Goal: Information Seeking & Learning: Learn about a topic

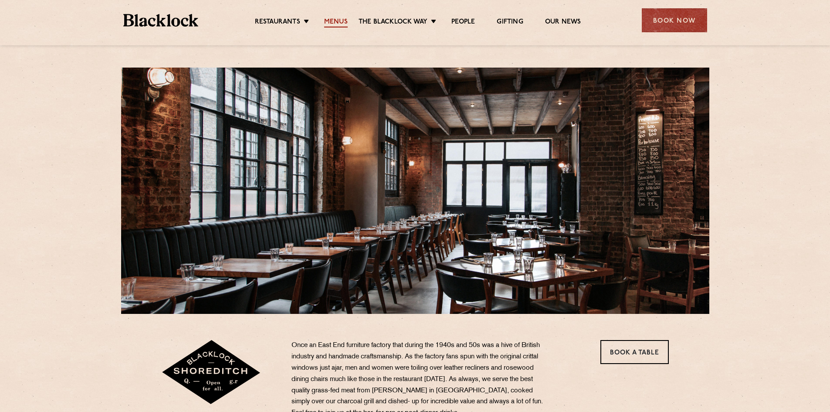
click at [347, 21] on link "Menus" at bounding box center [336, 23] width 24 height 10
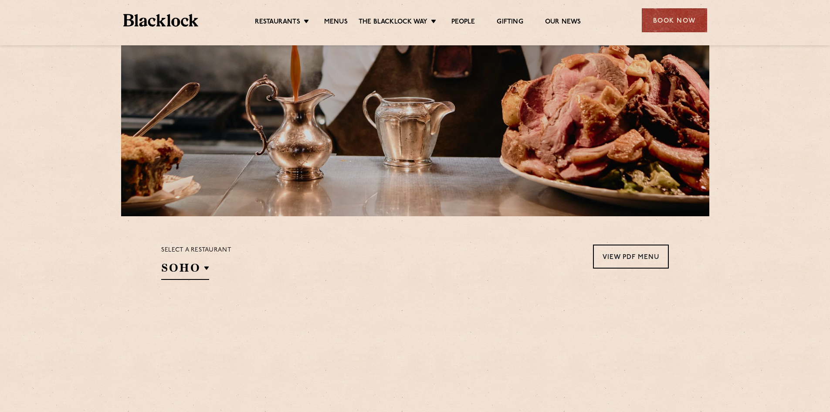
scroll to position [218, 0]
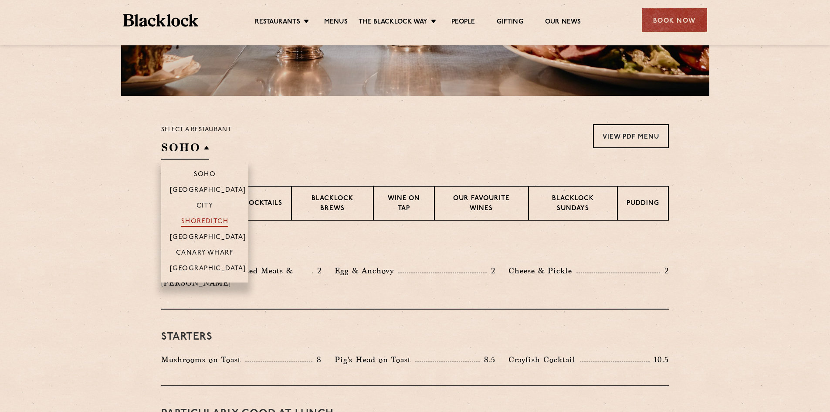
click at [207, 225] on p "Shoreditch" at bounding box center [205, 222] width 48 height 9
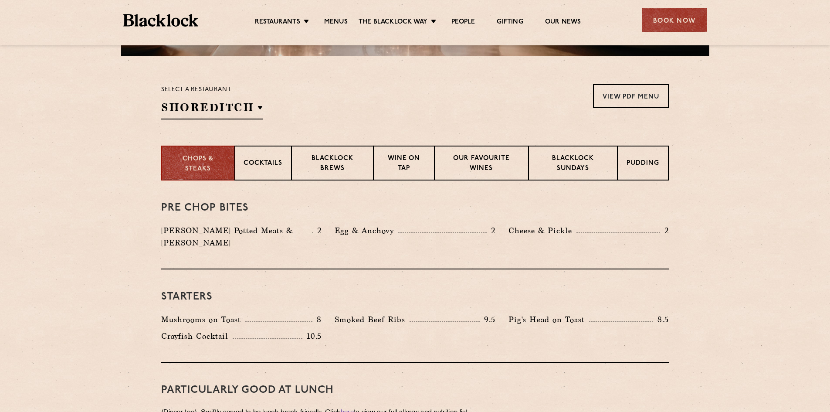
scroll to position [305, 0]
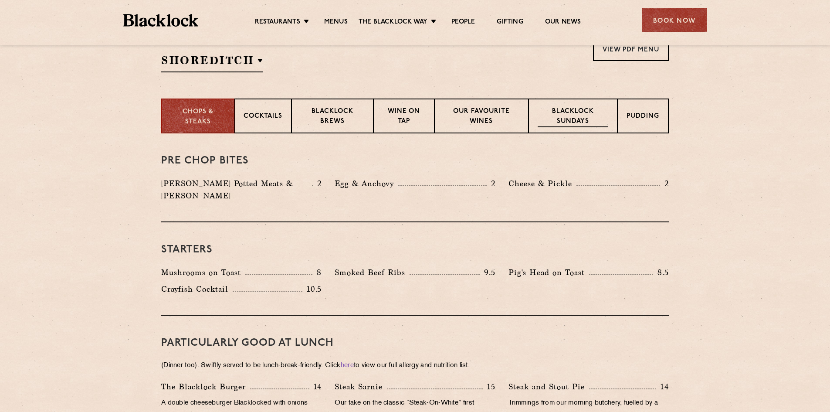
click at [579, 117] on p "Blacklock Sundays" at bounding box center [573, 117] width 71 height 20
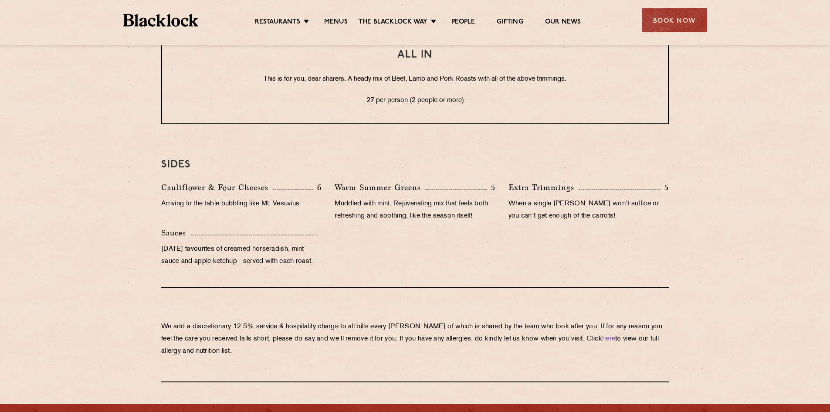
scroll to position [785, 0]
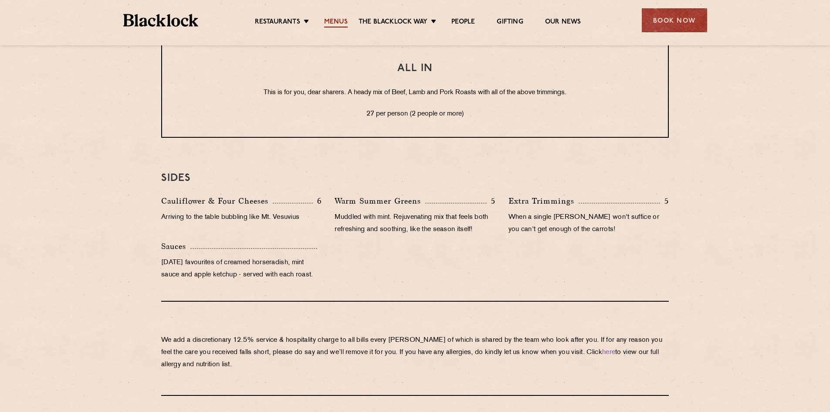
click at [336, 23] on link "Menus" at bounding box center [336, 23] width 24 height 10
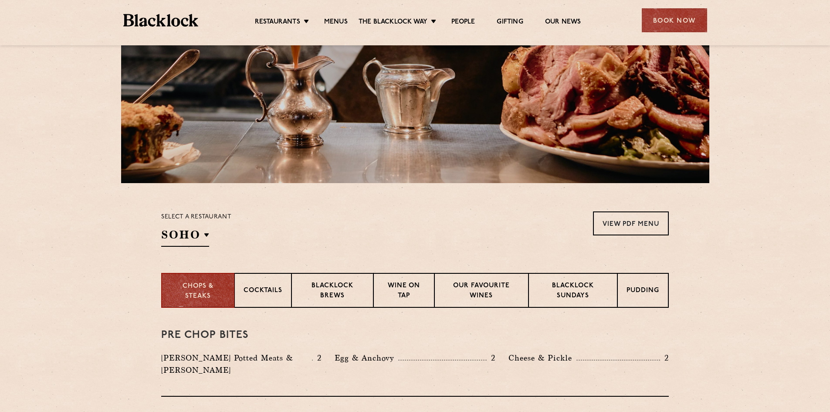
scroll to position [262, 0]
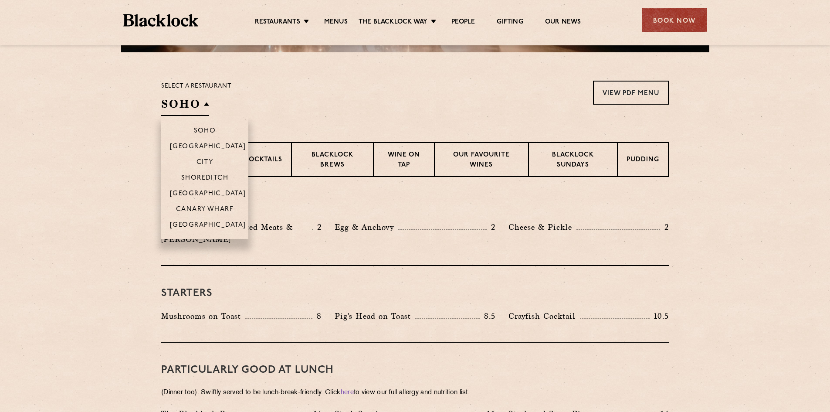
click at [174, 108] on h2 "SOHO" at bounding box center [185, 106] width 48 height 20
click at [197, 178] on p "Shoreditch" at bounding box center [205, 178] width 48 height 9
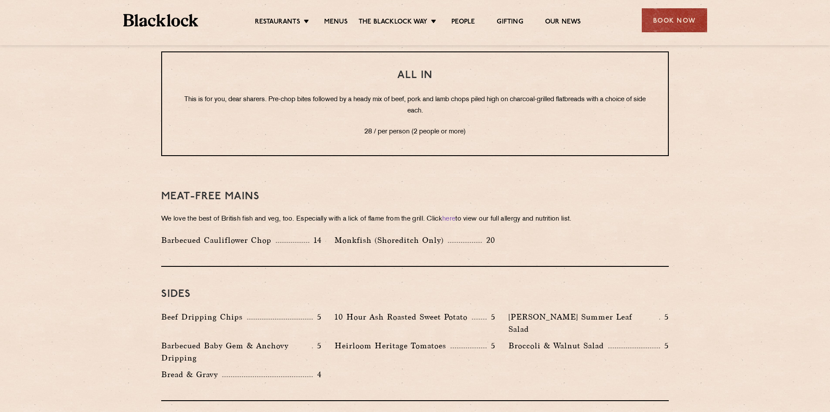
scroll to position [1046, 0]
